Goal: Use online tool/utility: Utilize a website feature to perform a specific function

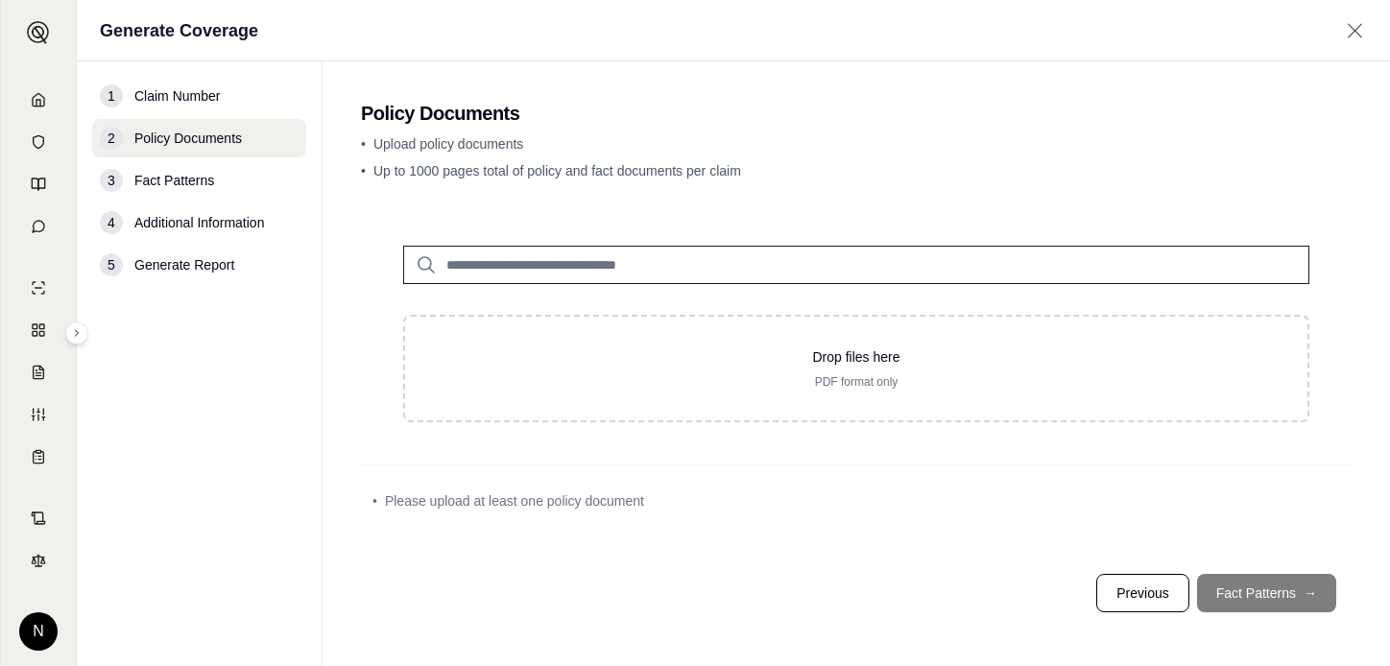
click at [530, 268] on input "search" at bounding box center [856, 265] width 906 height 38
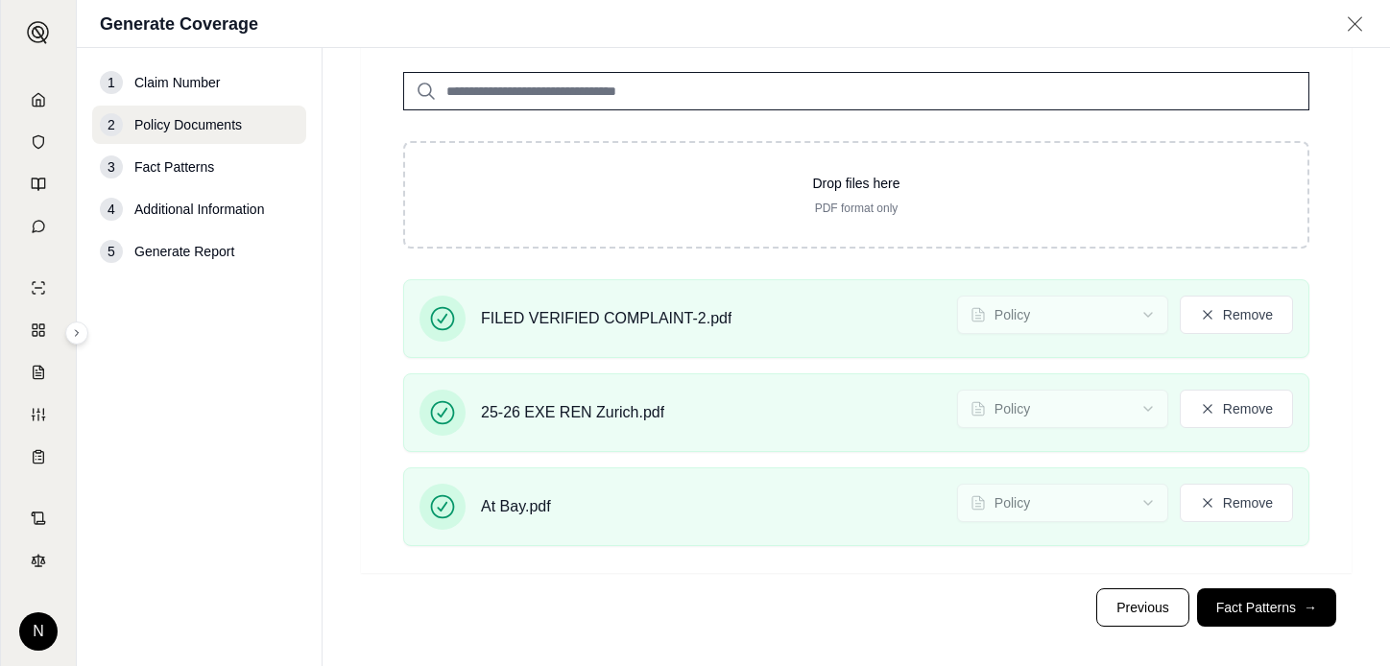
scroll to position [173, 0]
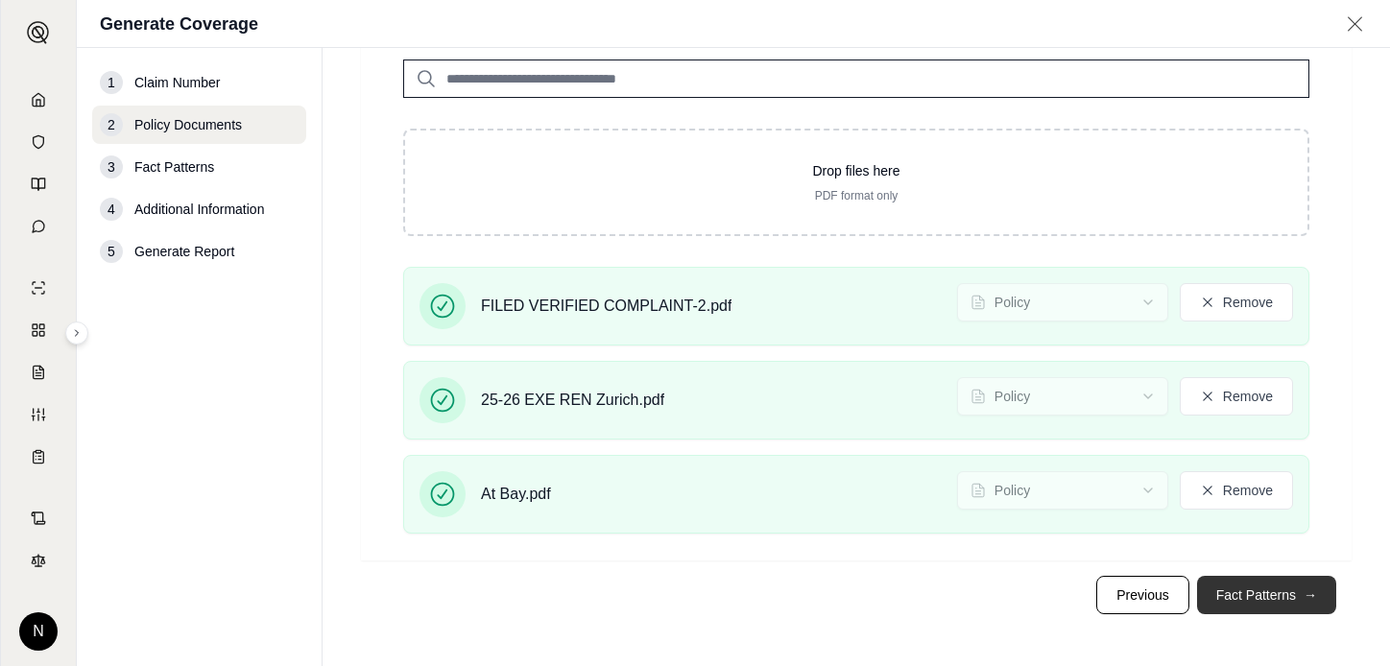
click at [1210, 593] on button "Fact Patterns →" at bounding box center [1266, 595] width 139 height 38
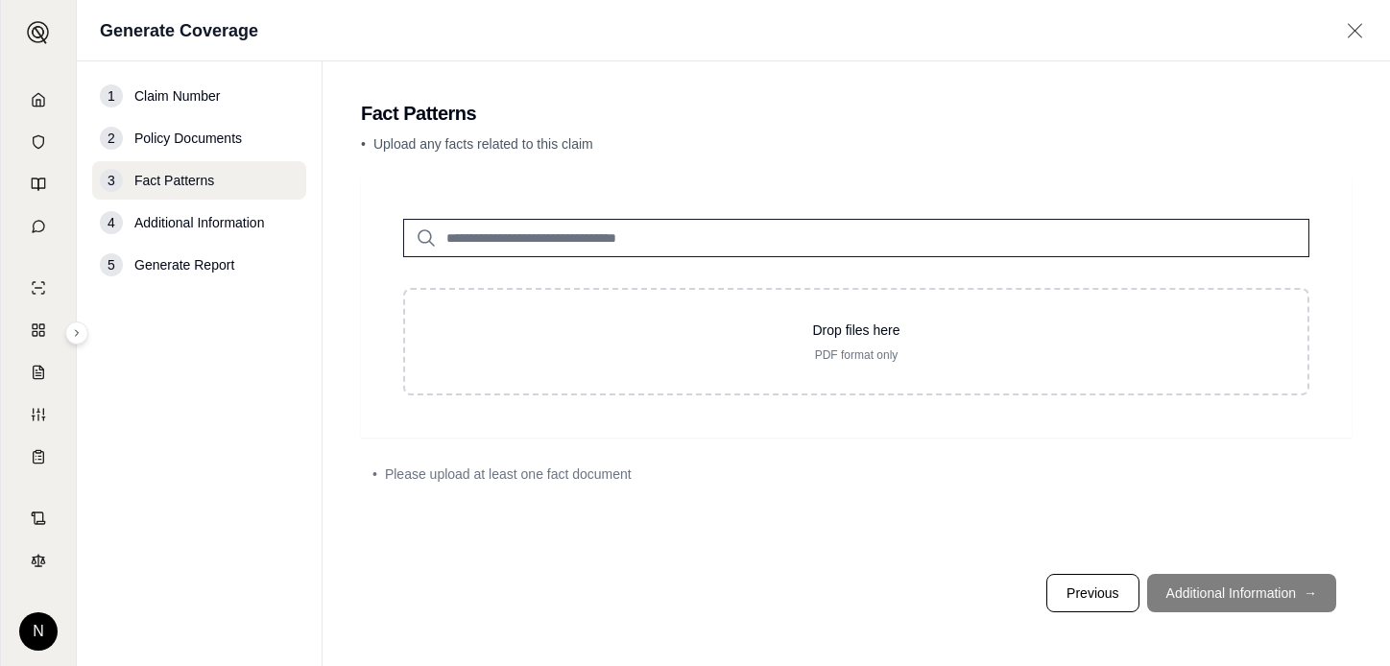
click at [491, 181] on div "Drop files here PDF format only" at bounding box center [856, 307] width 991 height 261
click at [613, 144] on p "• Upload any facts related to this claim" at bounding box center [856, 143] width 991 height 19
click at [211, 223] on span "Additional Information" at bounding box center [199, 222] width 130 height 19
click at [1195, 592] on footer "Previous Additional Information →" at bounding box center [856, 593] width 991 height 69
click at [1210, 594] on footer "Previous Additional Information →" at bounding box center [856, 593] width 991 height 69
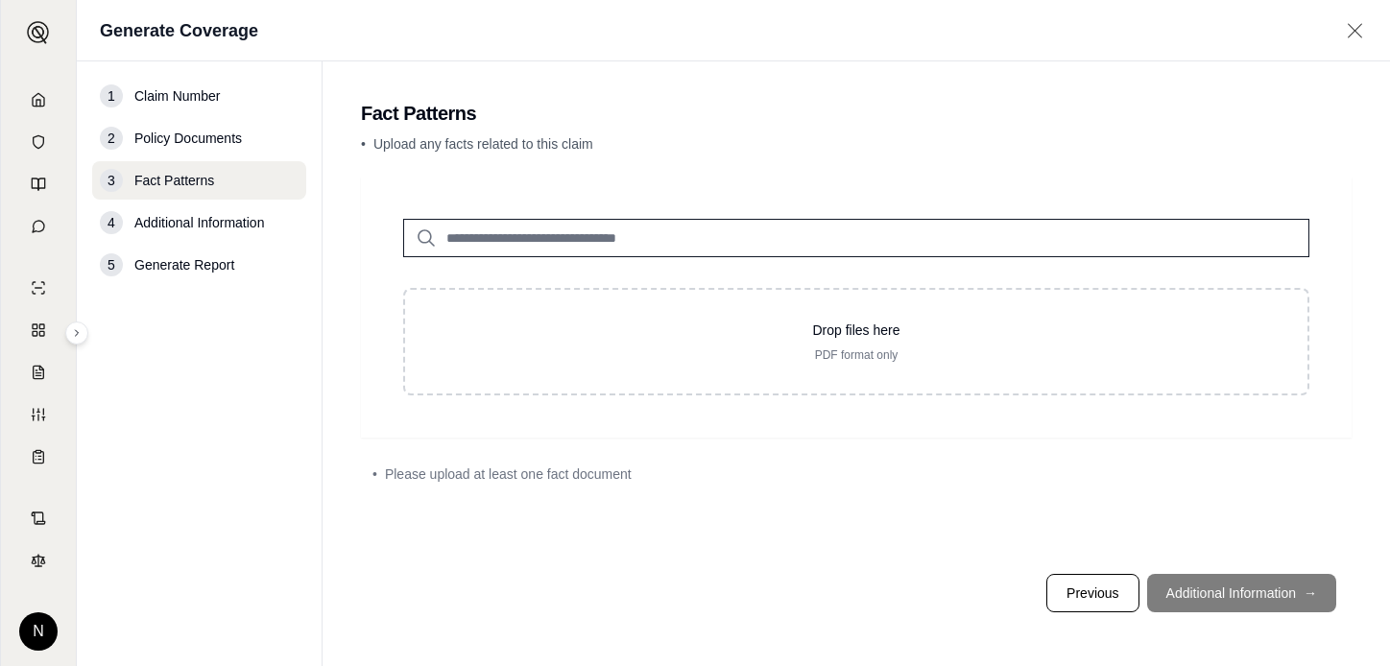
click at [198, 179] on span "Fact Patterns" at bounding box center [174, 180] width 80 height 19
click at [1240, 591] on footer "Previous Additional Information →" at bounding box center [856, 593] width 991 height 69
click at [173, 226] on span "Additional Information" at bounding box center [199, 222] width 130 height 19
click at [211, 134] on span "Policy Documents" at bounding box center [188, 138] width 108 height 19
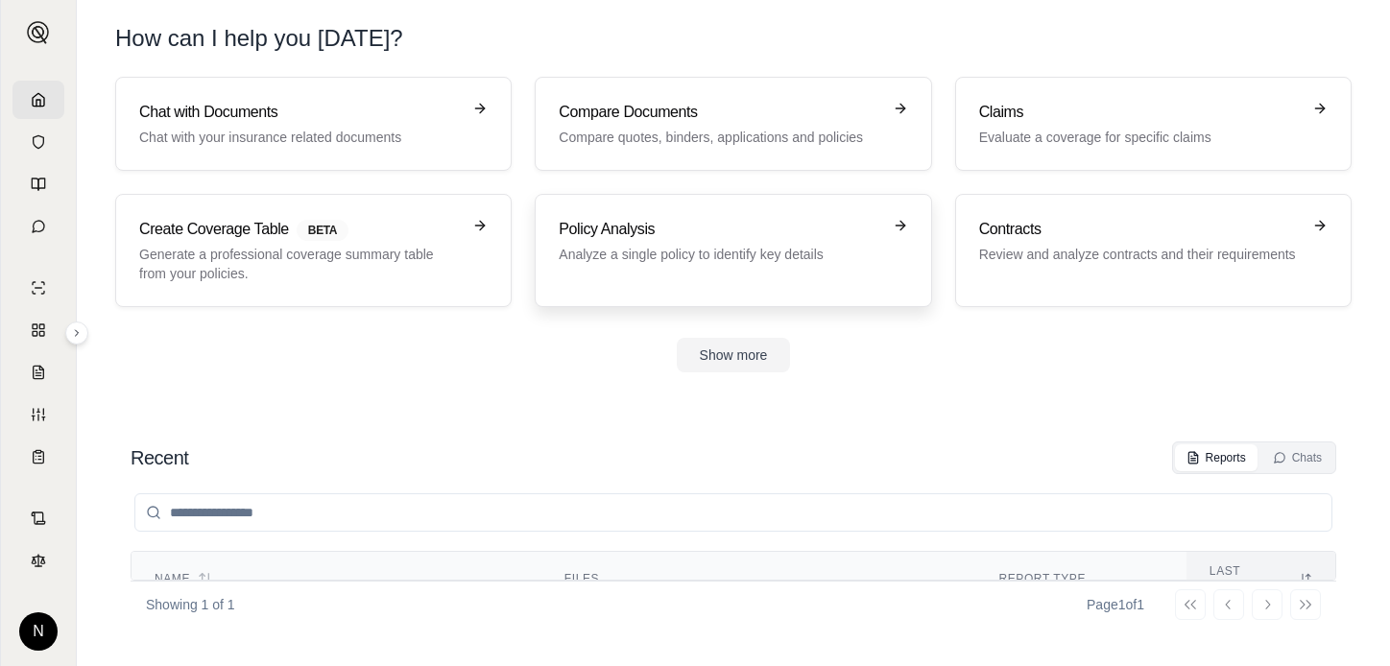
click at [614, 228] on h3 "Policy Analysis" at bounding box center [720, 229] width 322 height 23
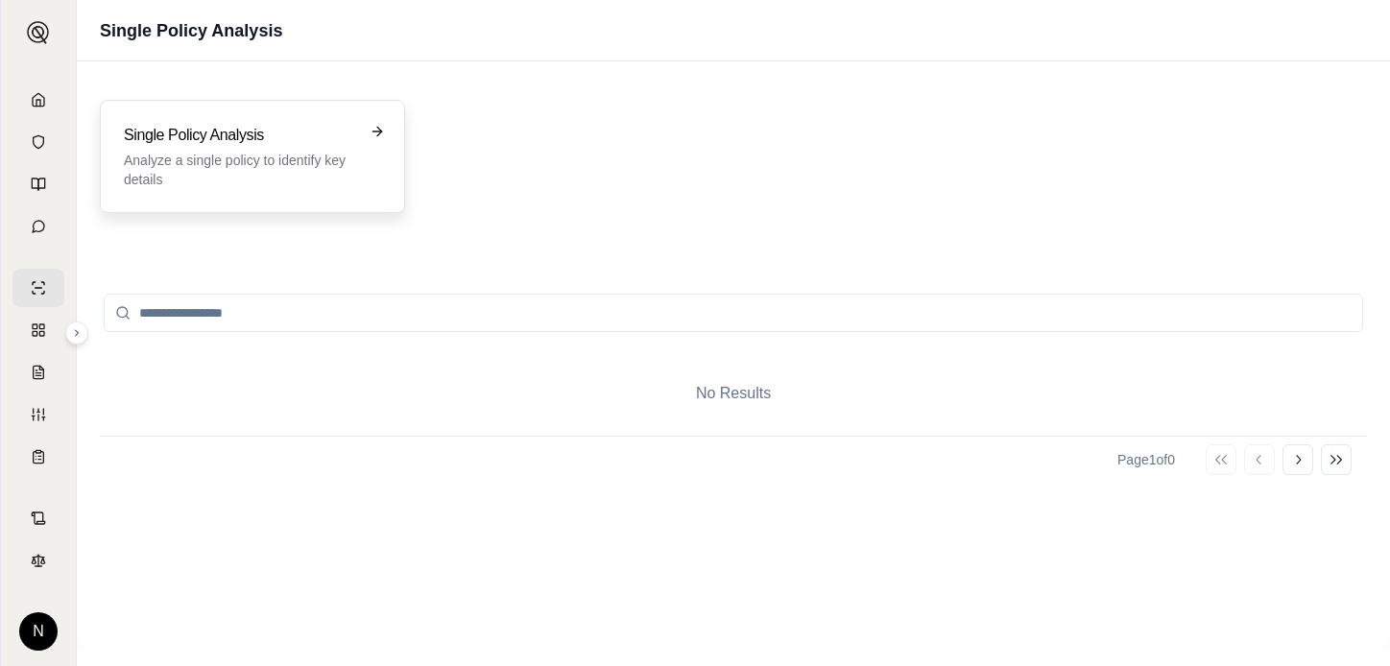
click at [243, 155] on p "Analyze a single policy to identify key details" at bounding box center [239, 170] width 230 height 38
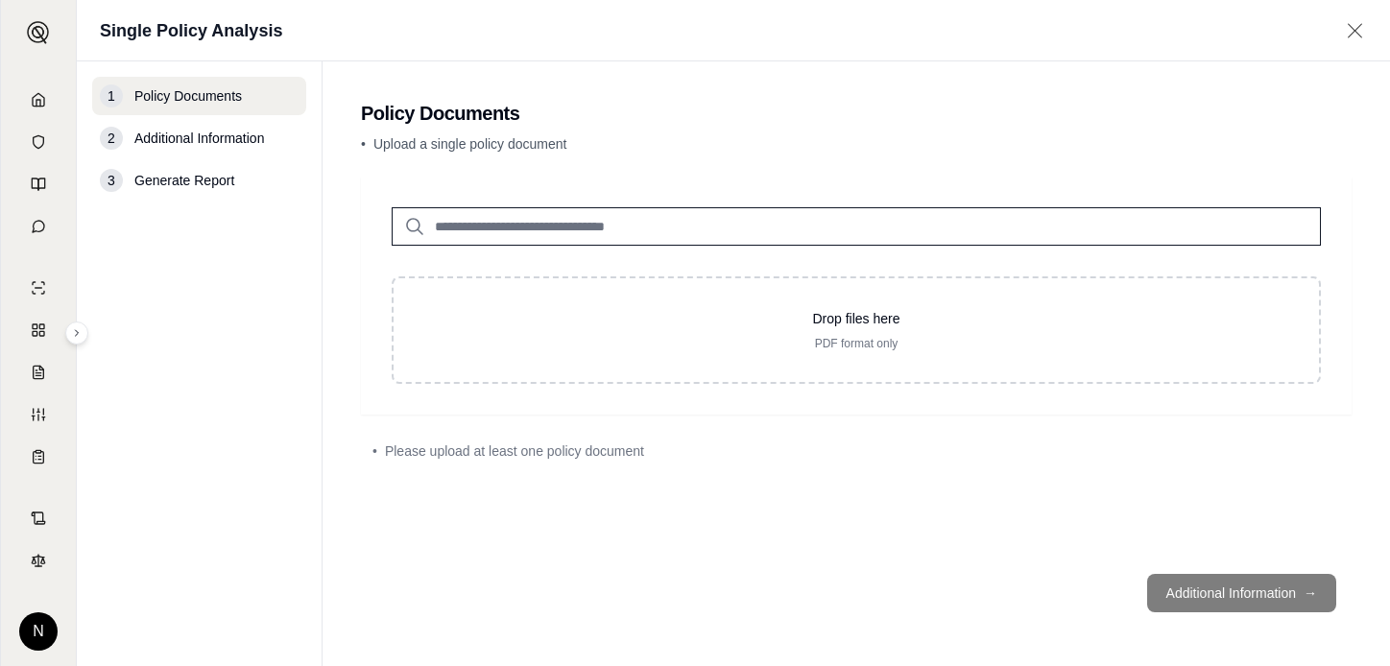
click at [447, 223] on input "search" at bounding box center [856, 226] width 929 height 38
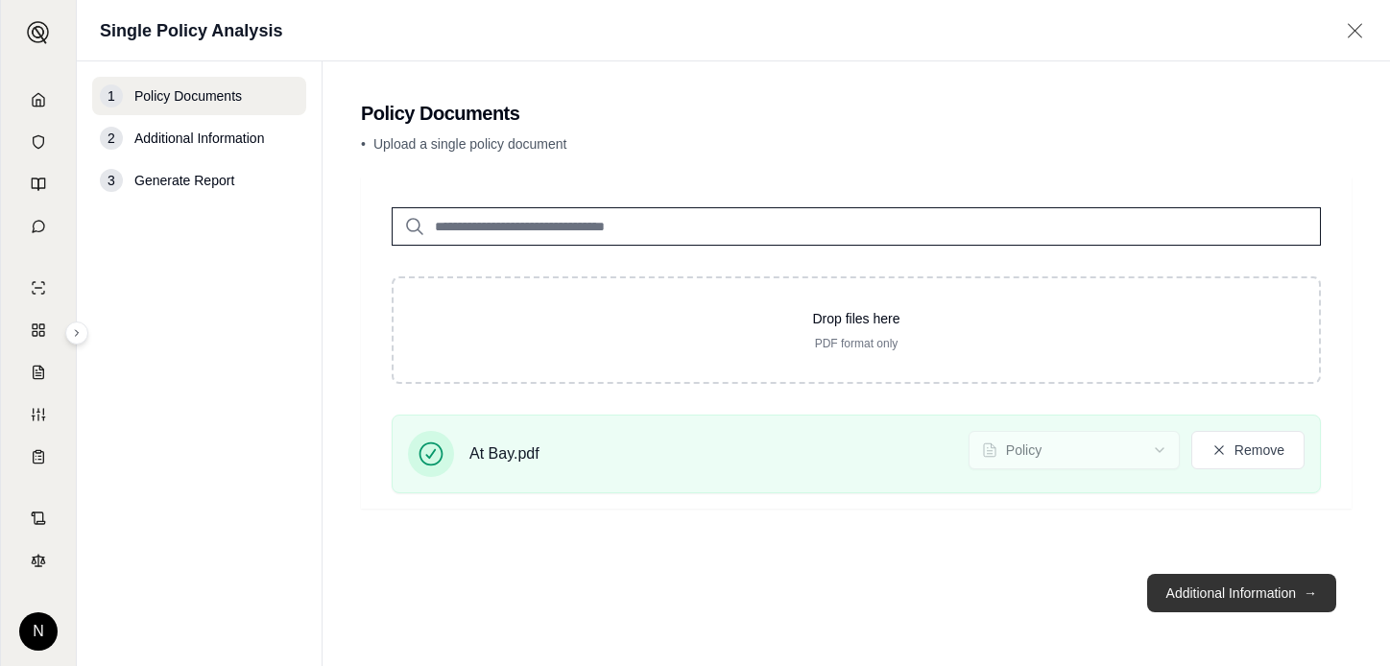
click at [1242, 593] on button "Additional Information →" at bounding box center [1241, 593] width 189 height 38
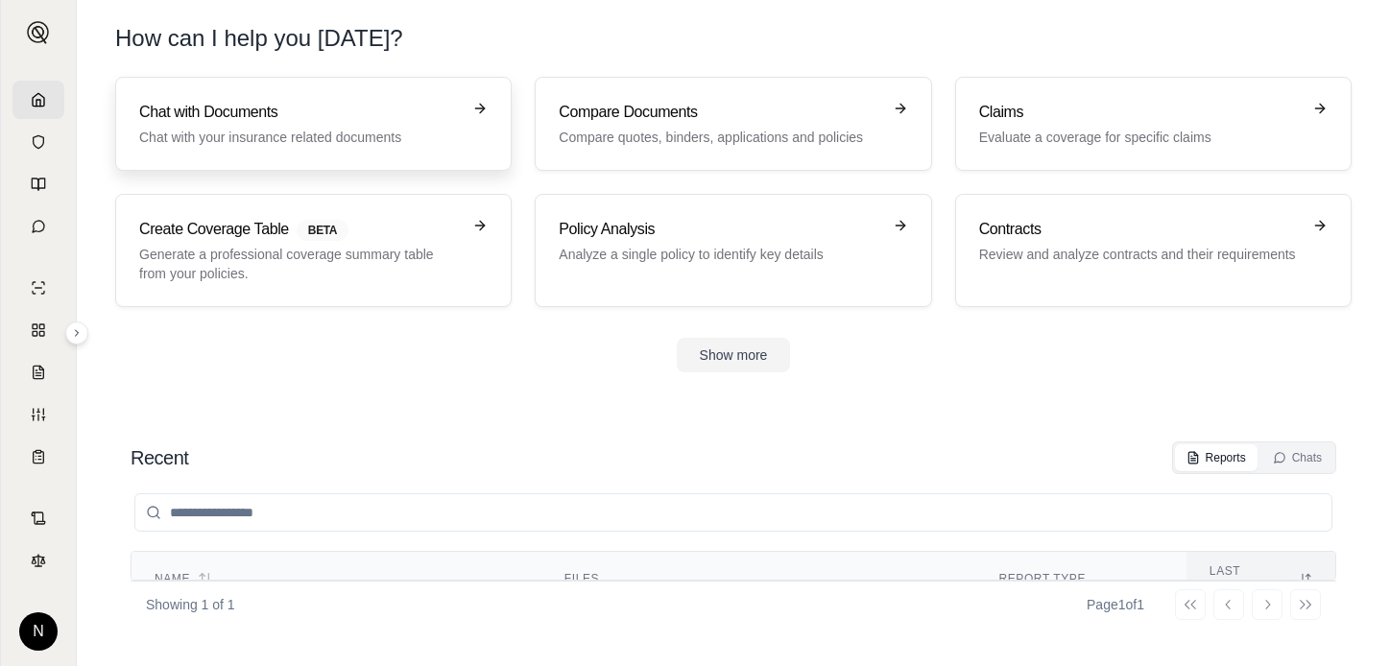
click at [234, 112] on h3 "Chat with Documents" at bounding box center [300, 112] width 322 height 23
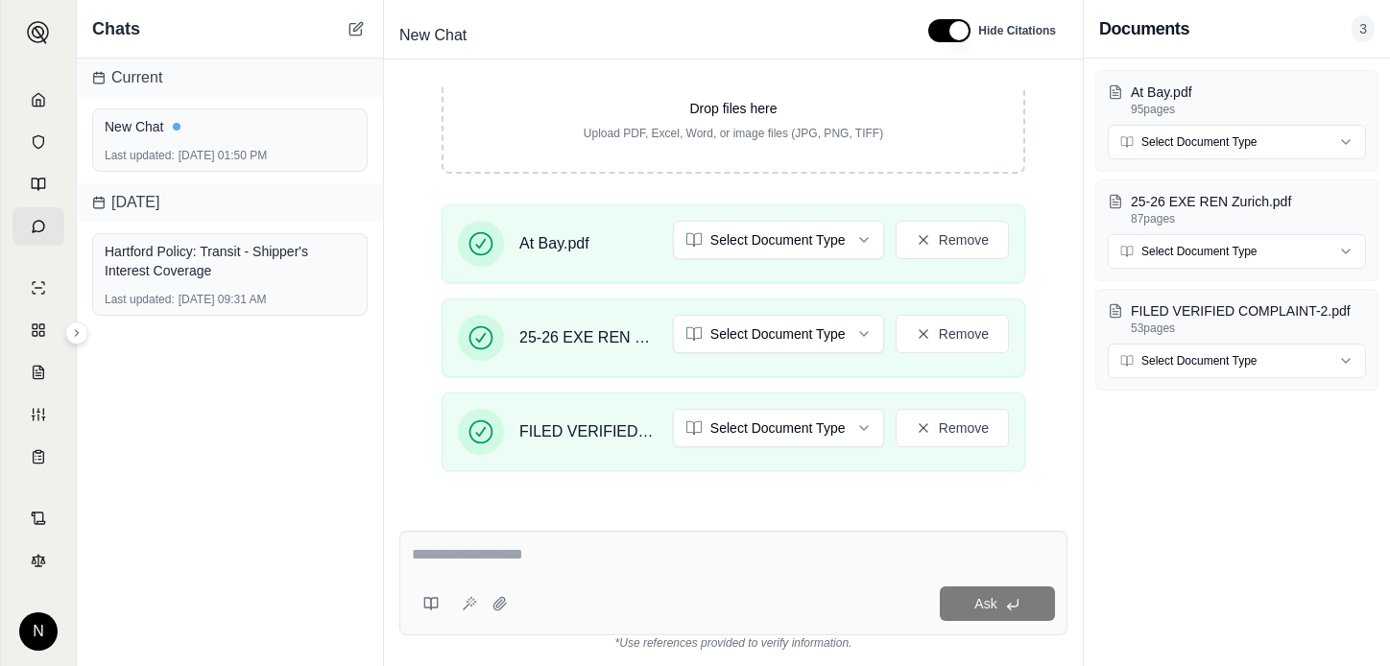
scroll to position [344, 0]
click at [506, 553] on textarea at bounding box center [733, 554] width 643 height 23
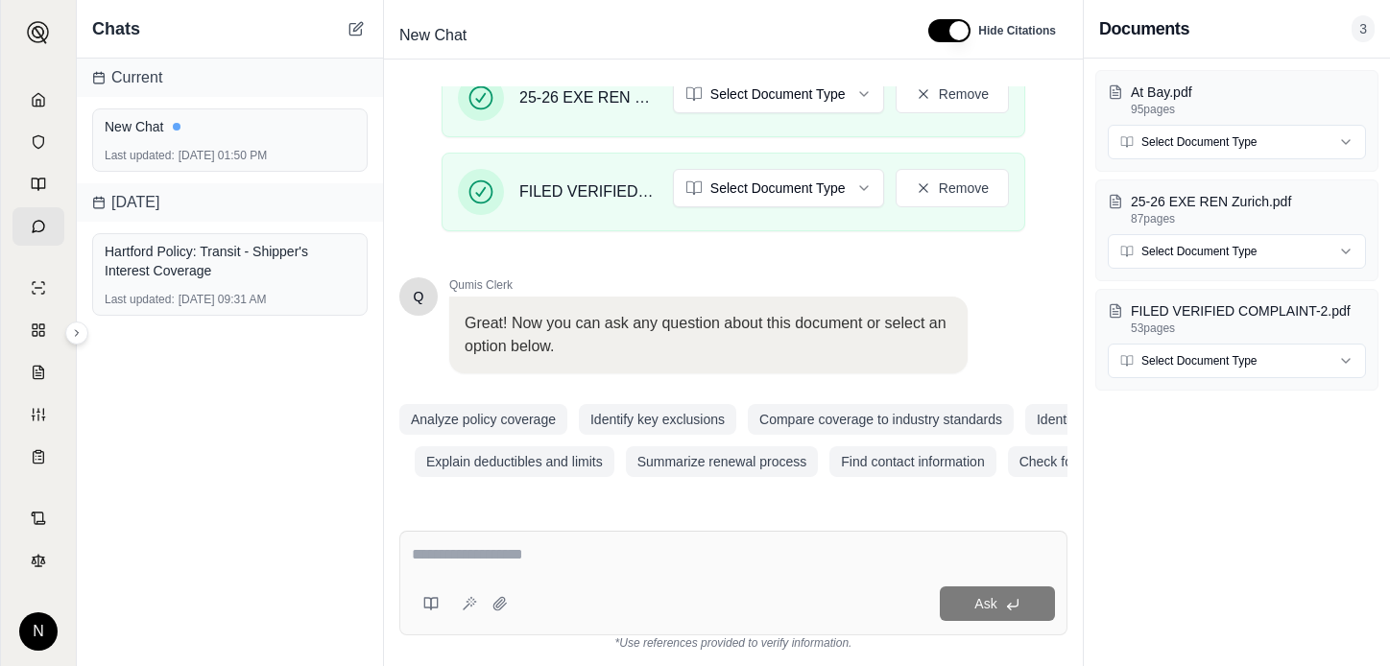
scroll to position [591, 0]
click at [468, 553] on textarea at bounding box center [733, 554] width 643 height 23
click at [495, 550] on textarea at bounding box center [733, 554] width 643 height 23
click at [584, 583] on div "Ask" at bounding box center [733, 583] width 668 height 105
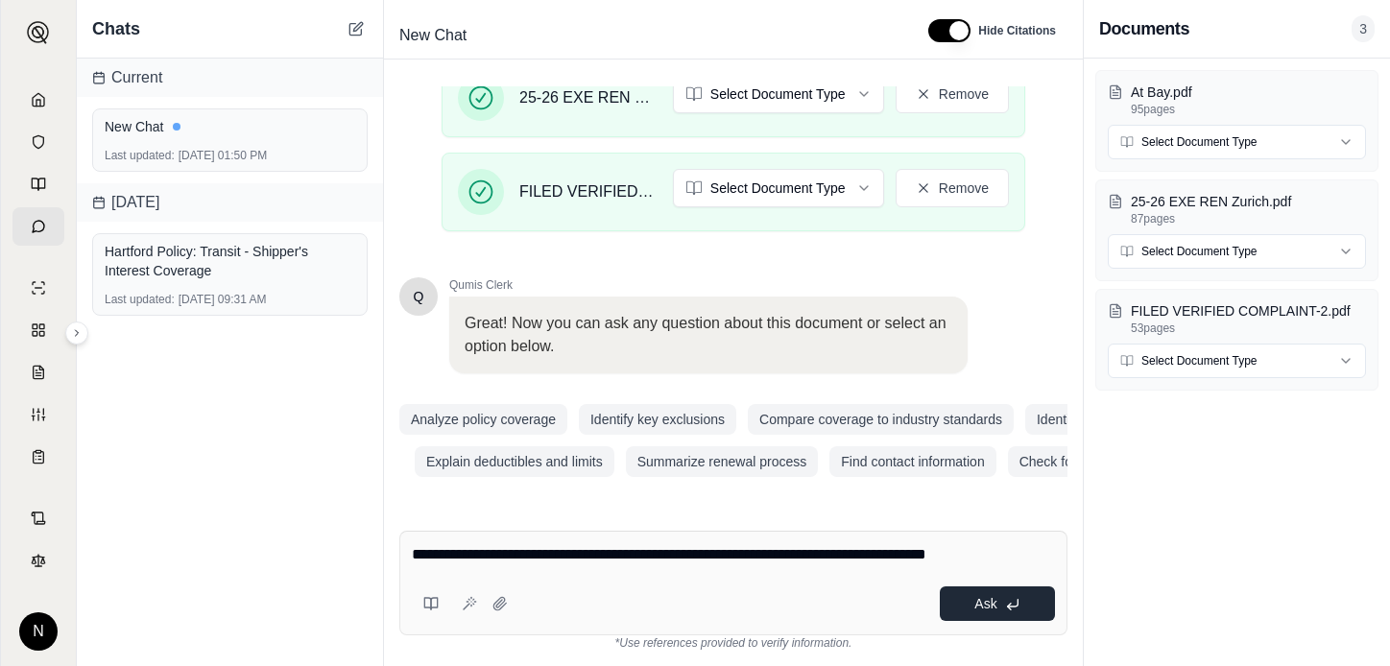
type textarea "**********"
click at [991, 609] on span "Ask" at bounding box center [986, 603] width 22 height 15
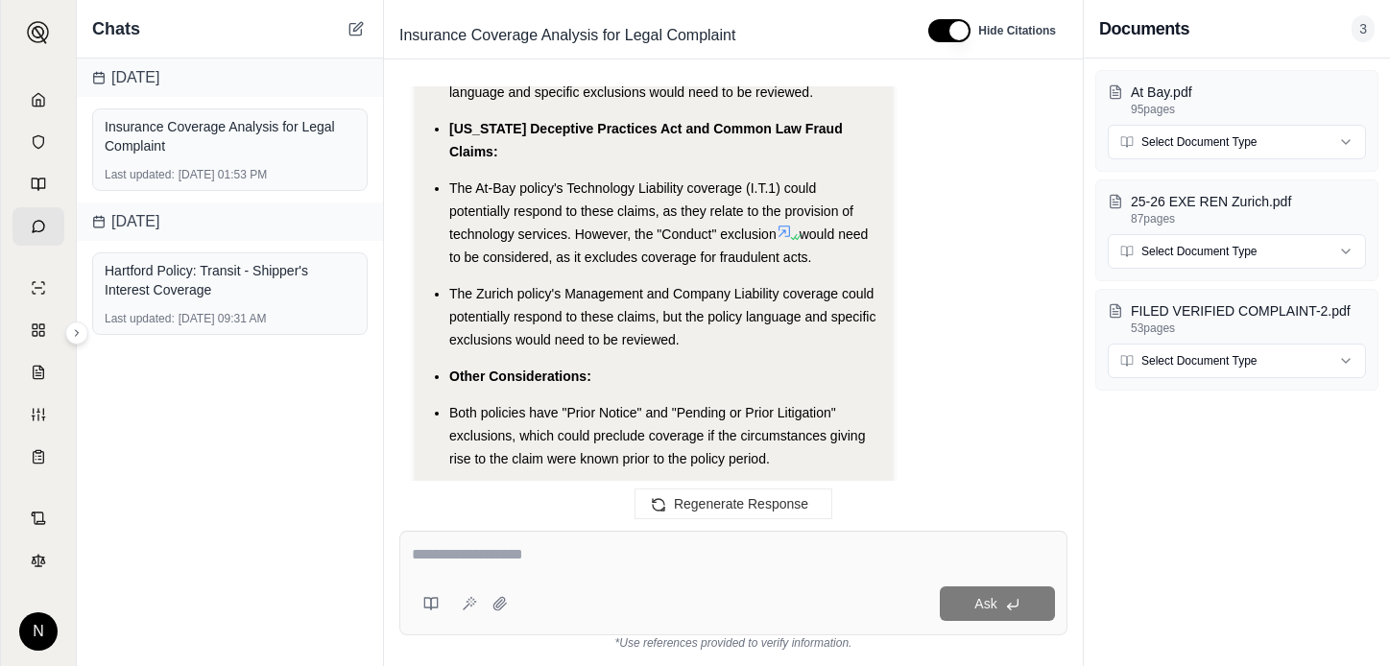
scroll to position [4113, 0]
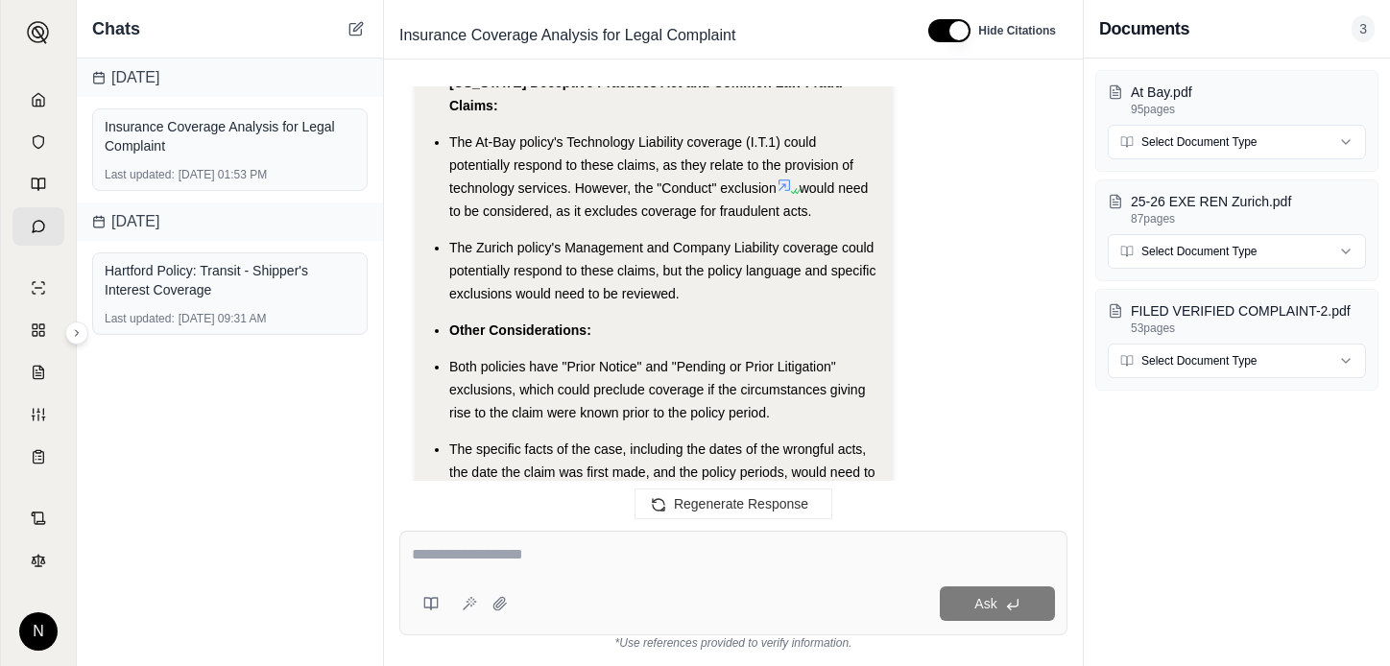
click at [847, 148] on li "The At-Bay policy's Technology Liability coverage (I.T.1) could potentially res…" at bounding box center [663, 177] width 428 height 92
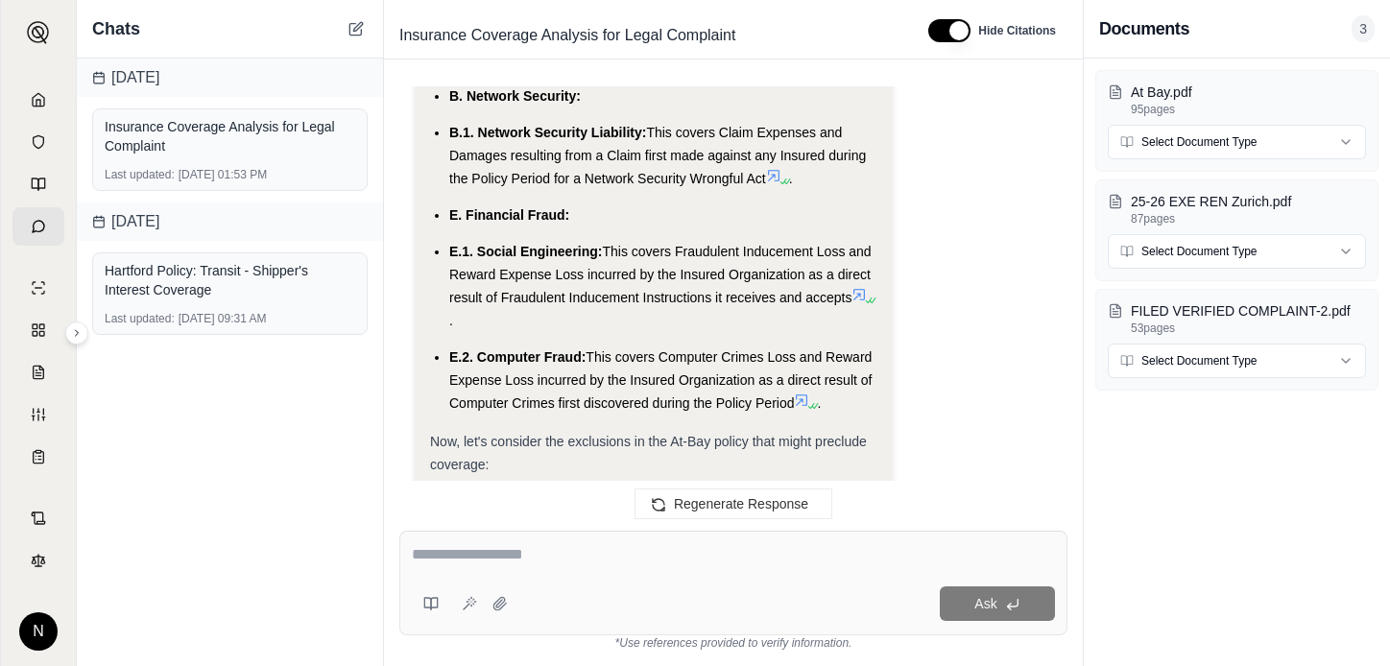
scroll to position [4977, 0]
